Goal: Information Seeking & Learning: Check status

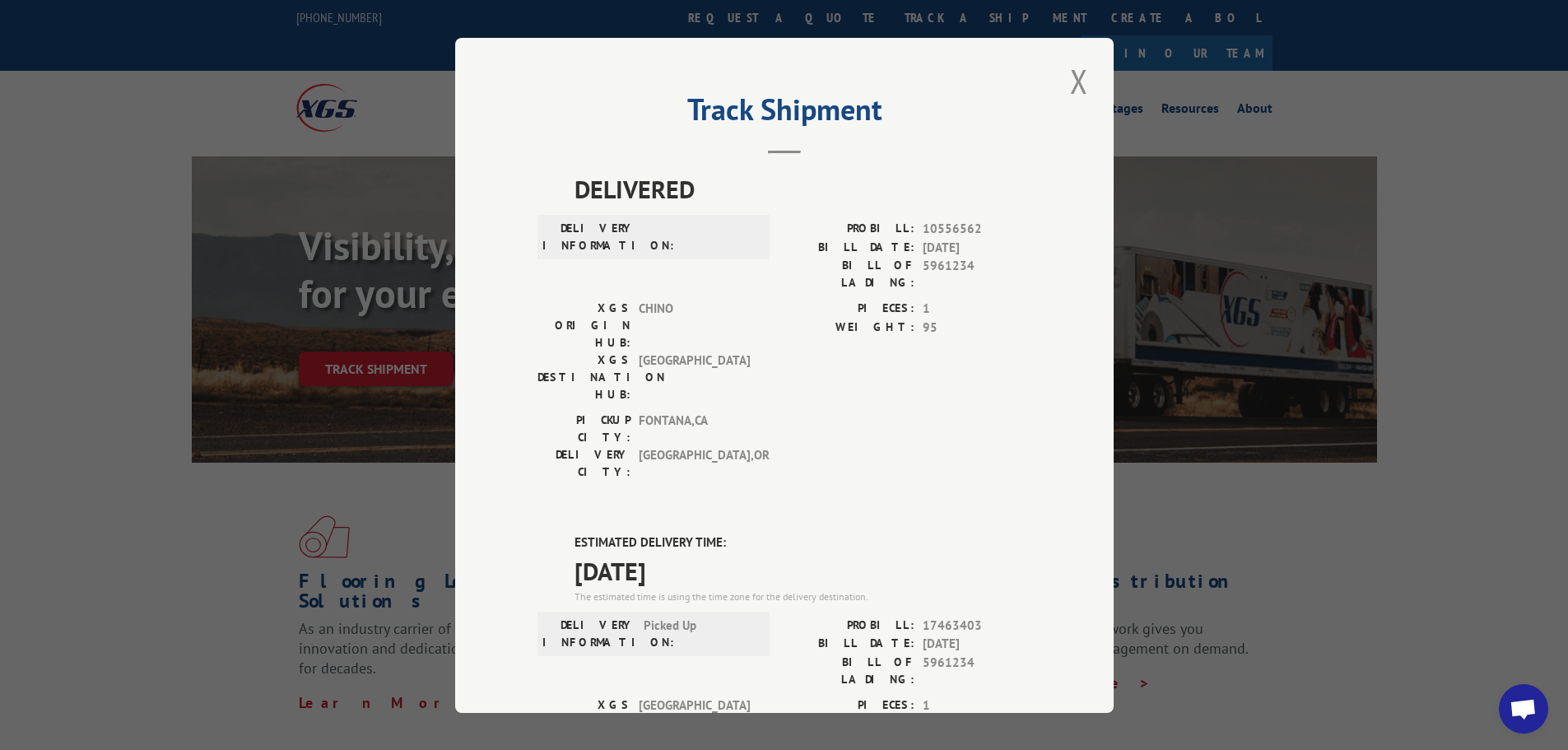
click at [1086, 69] on div "Track Shipment DELIVERED DELIVERY INFORMATION: PROBILL: 10556562 BILL DATE: [DA…" at bounding box center [785, 375] width 659 height 675
click at [1077, 81] on button "Close modal" at bounding box center [1079, 81] width 28 height 46
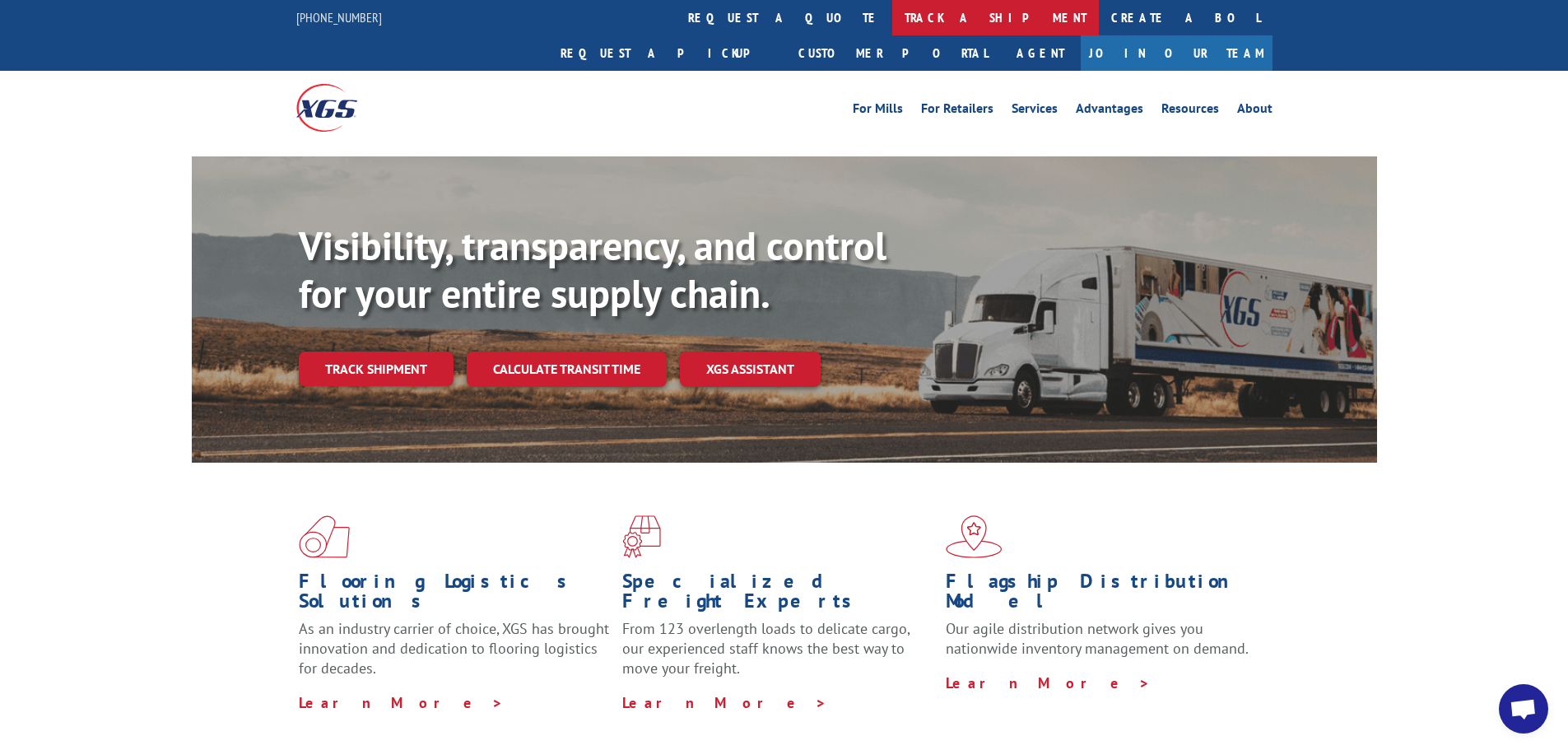
click at [892, 25] on link "track a shipment" at bounding box center [995, 18] width 207 height 35
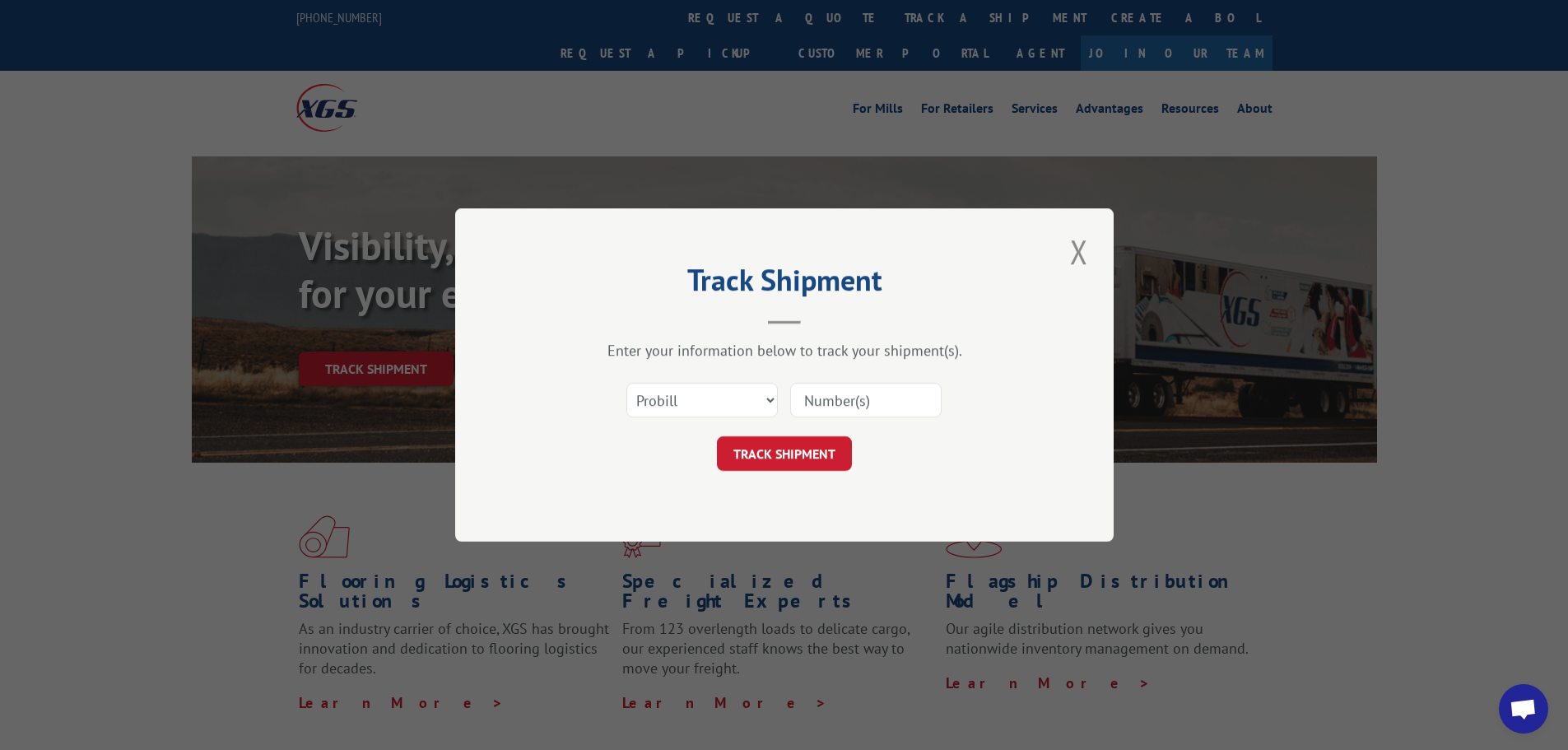
click at [686, 421] on div "Select category... Probill BOL PO" at bounding box center [785, 400] width 494 height 54
click at [688, 404] on select "Select category... Probill BOL PO" at bounding box center [702, 400] width 152 height 34
select select "bol"
click at [626, 383] on select "Select category... Probill BOL PO" at bounding box center [702, 400] width 152 height 34
click at [851, 405] on input at bounding box center [865, 400] width 152 height 34
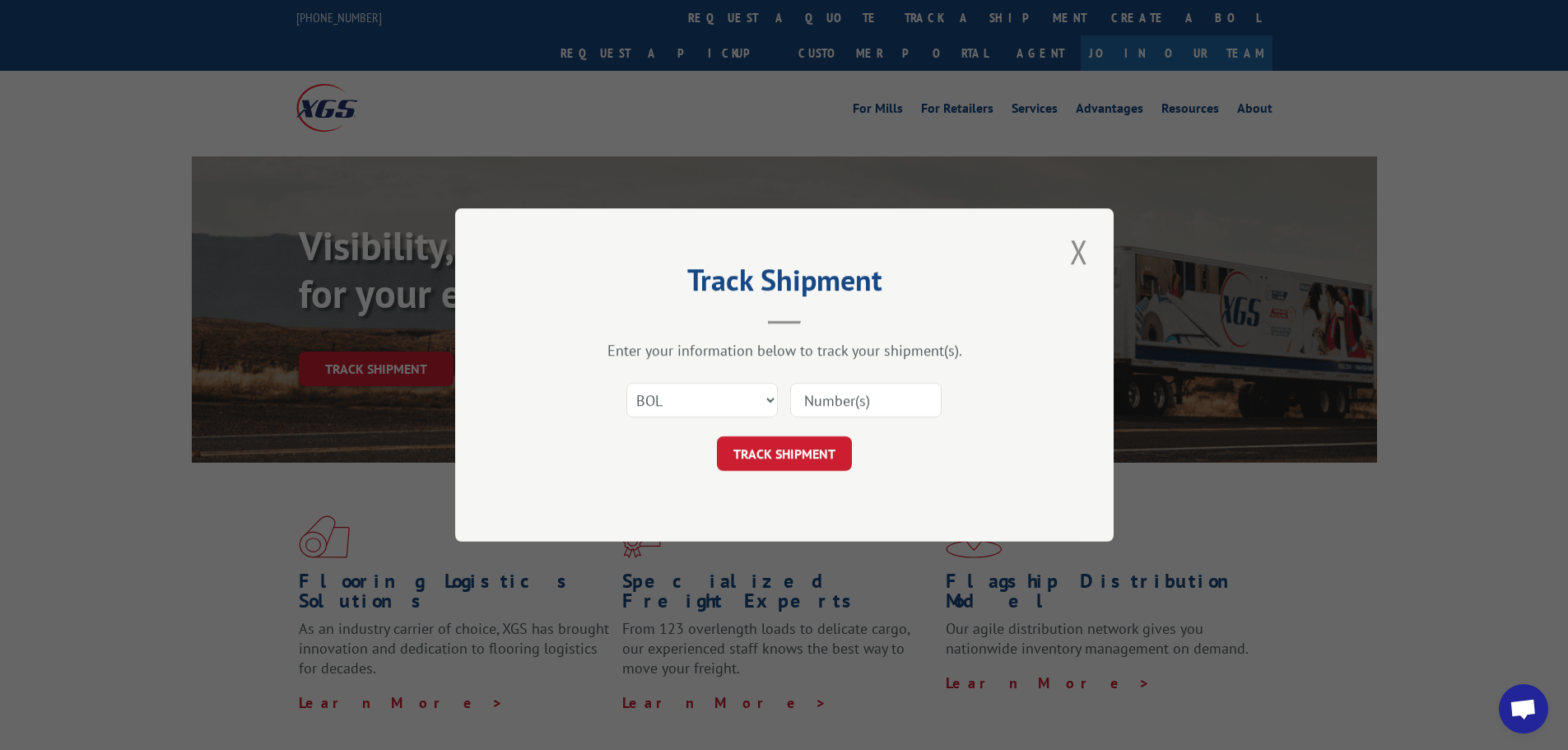
paste input "5951639"
type input "5951639"
click at [769, 446] on button "TRACK SHIPMENT" at bounding box center [784, 453] width 135 height 34
